Goal: Information Seeking & Learning: Learn about a topic

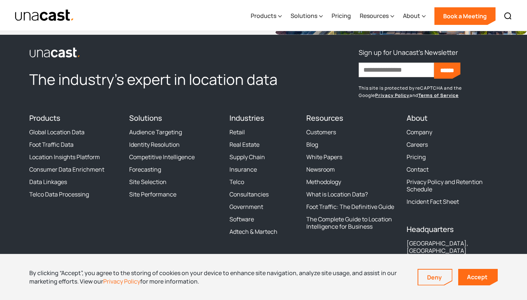
scroll to position [3014, 0]
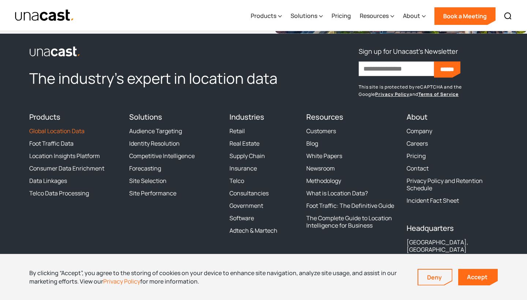
click at [58, 127] on link "Global Location Data" at bounding box center [56, 130] width 55 height 7
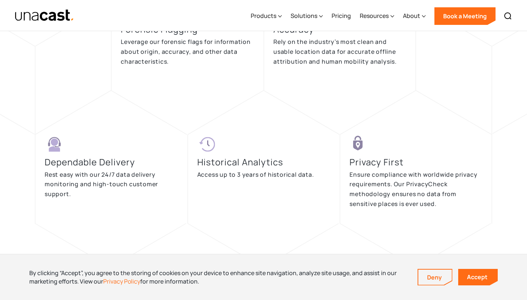
scroll to position [1630, 0]
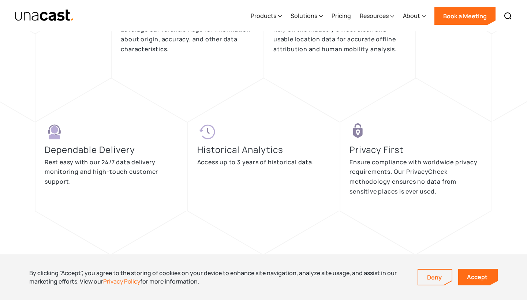
click at [407, 180] on p "Ensure compliance with worldwide privacy requirements. Our PrivacyCheck methodo…" at bounding box center [416, 176] width 133 height 39
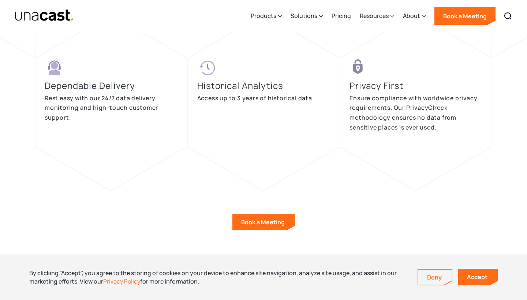
scroll to position [1694, 0]
click at [390, 87] on h3 "Privacy First" at bounding box center [379, 85] width 58 height 12
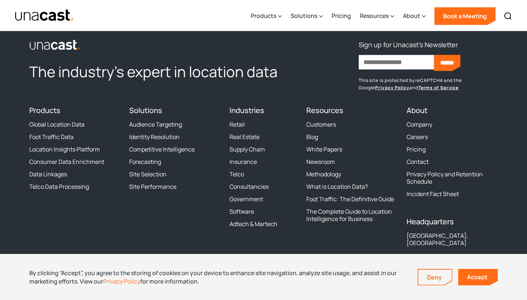
scroll to position [2634, 0]
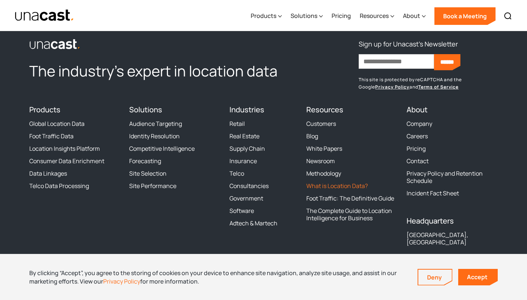
click at [334, 186] on link "What is Location Data?" at bounding box center [336, 185] width 61 height 7
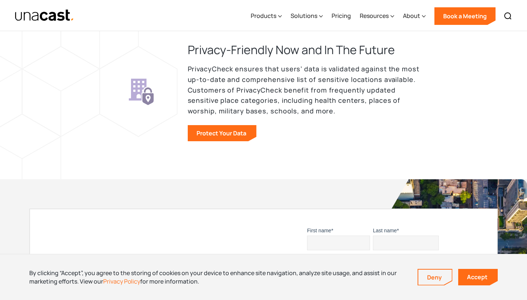
scroll to position [927, 0]
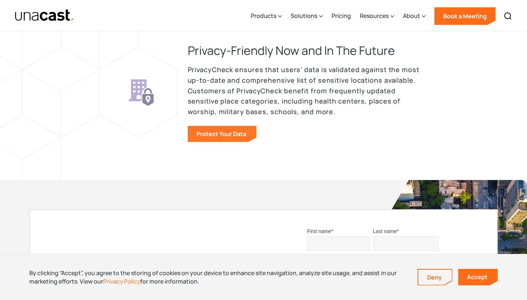
click at [230, 132] on link "Protect Your Data" at bounding box center [222, 134] width 69 height 16
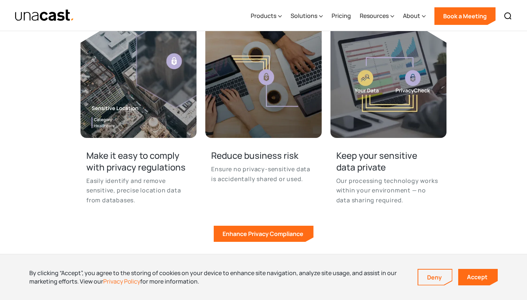
scroll to position [340, 0]
click at [122, 107] on img at bounding box center [139, 80] width 116 height 116
click at [176, 59] on img at bounding box center [139, 80] width 116 height 116
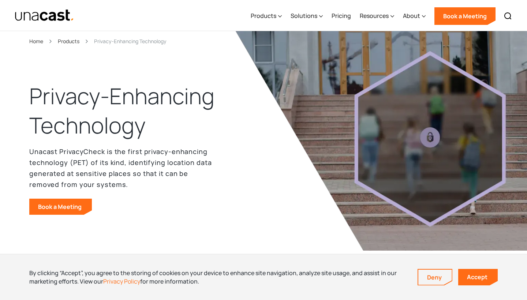
scroll to position [0, 0]
